Goal: Information Seeking & Learning: Learn about a topic

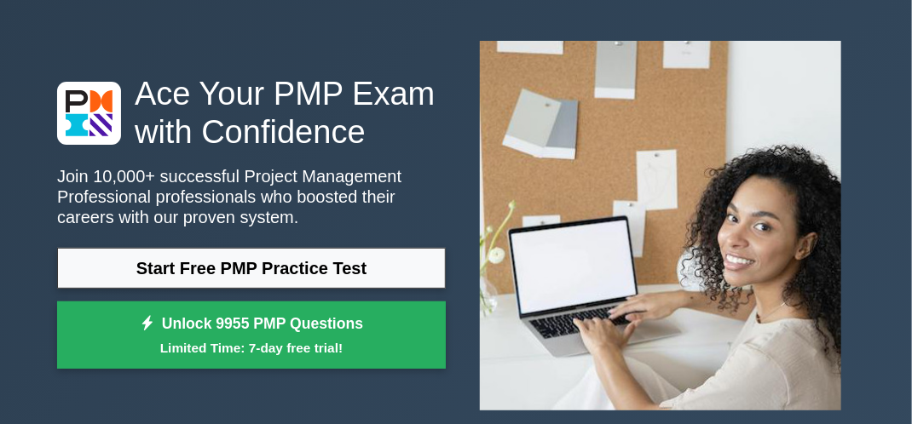
scroll to position [102, 0]
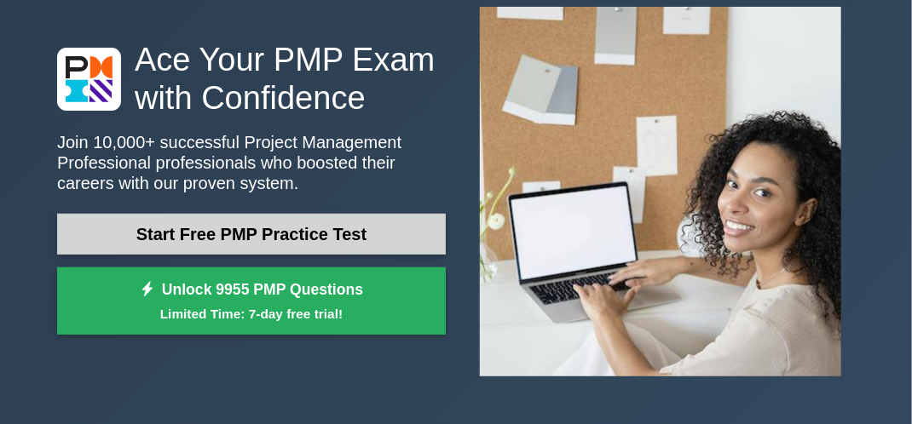
click at [355, 239] on link "Start Free PMP Practice Test" at bounding box center [251, 234] width 389 height 41
